Goal: Transaction & Acquisition: Purchase product/service

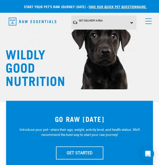
click at [148, 22] on link "menu" at bounding box center [147, 19] width 9 height 9
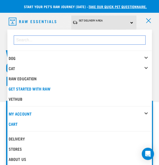
click at [90, 40] on input "dropdown navigation" at bounding box center [80, 39] width 132 height 9
type input "v"
type input "tripe"
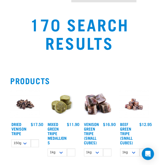
scroll to position [39, 0]
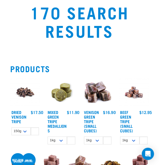
click at [99, 97] on img at bounding box center [98, 92] width 30 height 30
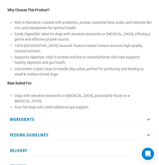
scroll to position [236, 0]
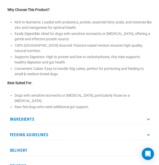
click at [129, 113] on p "Ingredients" at bounding box center [79, 118] width 145 height 11
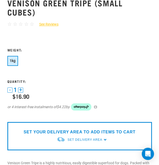
scroll to position [0, 0]
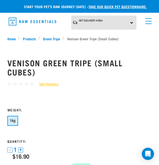
click at [148, 21] on span "menu" at bounding box center [148, 21] width 6 height 1
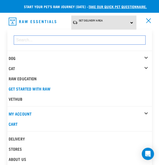
click at [84, 40] on input "dropdown navigation" at bounding box center [80, 39] width 132 height 9
type input "Venison broth"
